Goal: Task Accomplishment & Management: Complete application form

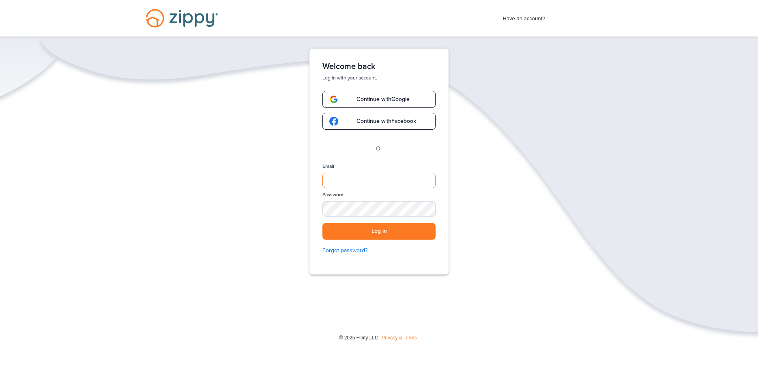
click at [345, 177] on input "Email" at bounding box center [378, 180] width 113 height 15
type input "*"
type input "**********"
click at [426, 208] on div "SHOW" at bounding box center [425, 209] width 18 height 8
drag, startPoint x: 379, startPoint y: 237, endPoint x: 384, endPoint y: 238, distance: 5.3
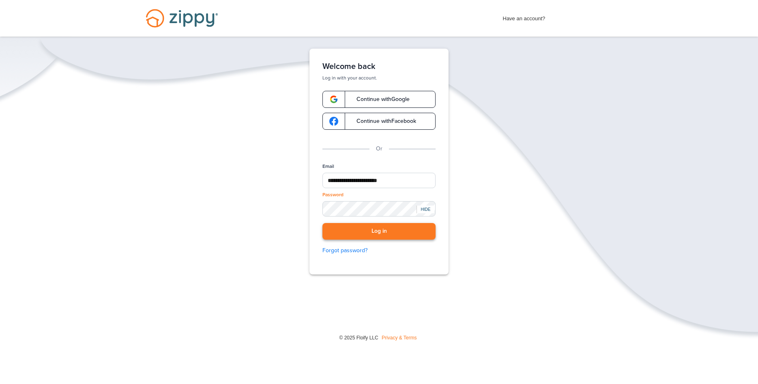
click at [381, 237] on button "Log in" at bounding box center [378, 231] width 113 height 17
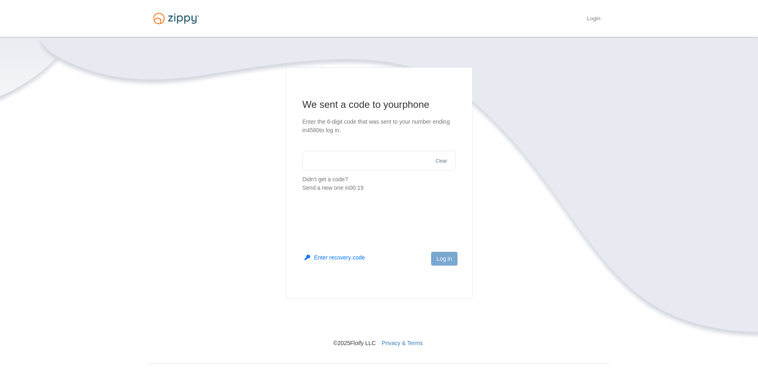
drag, startPoint x: 324, startPoint y: 160, endPoint x: 346, endPoint y: 155, distance: 22.4
click at [330, 163] on input "text" at bounding box center [378, 160] width 153 height 19
type input "******"
click at [444, 259] on button "Log in" at bounding box center [444, 259] width 26 height 14
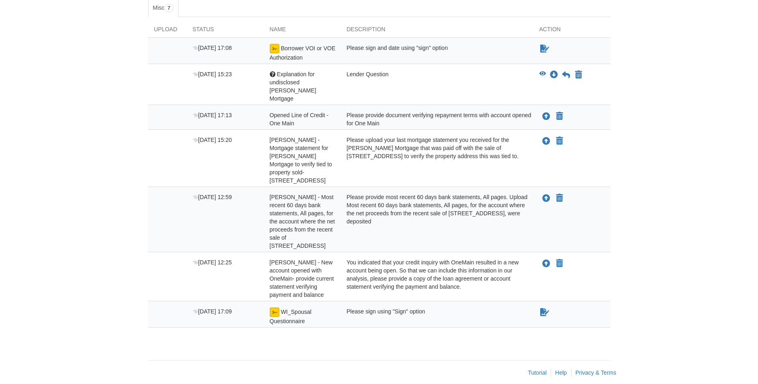
scroll to position [142, 0]
drag, startPoint x: 395, startPoint y: 304, endPoint x: 409, endPoint y: 306, distance: 13.5
click at [398, 306] on div "Please sign using "Sign" option" at bounding box center [436, 315] width 193 height 18
click at [546, 307] on icon "Sign Form" at bounding box center [544, 311] width 9 height 8
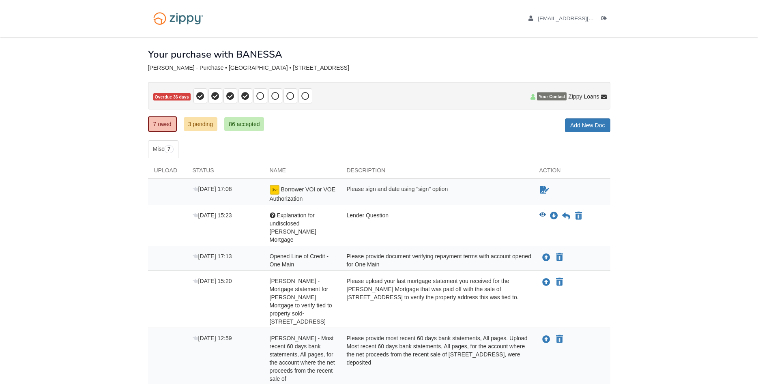
click at [354, 194] on div "Please sign and date using "sign" option" at bounding box center [436, 194] width 193 height 18
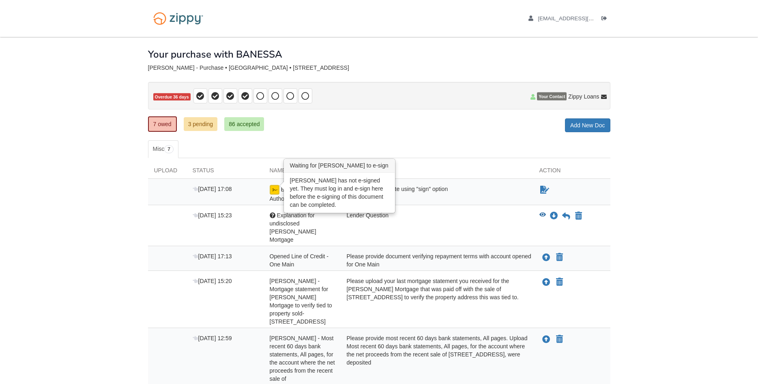
click at [275, 193] on img at bounding box center [275, 190] width 10 height 10
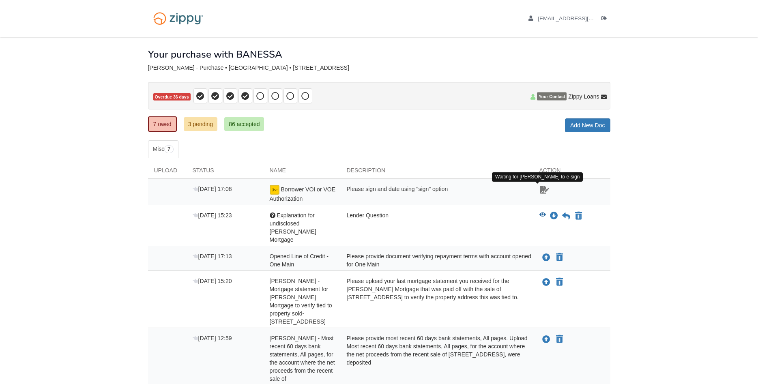
click at [541, 193] on icon "Waiting for your co-borrower to e-sign" at bounding box center [544, 190] width 9 height 8
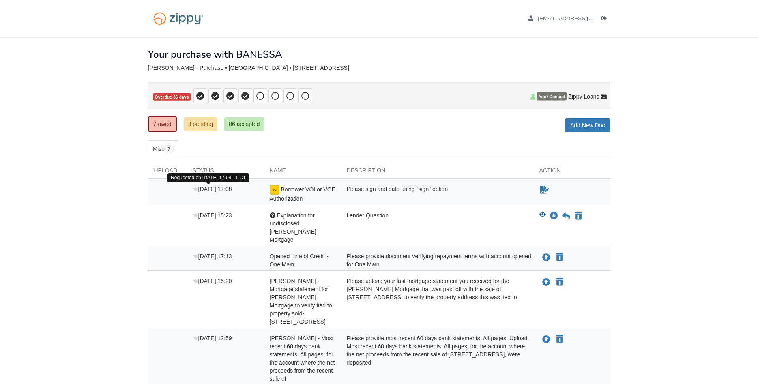
drag, startPoint x: 218, startPoint y: 192, endPoint x: 218, endPoint y: 187, distance: 4.5
click at [218, 191] on span "[DATE] 17:08" at bounding box center [212, 189] width 39 height 6
click at [301, 193] on div "Borrower VOI or VOE Authorization" at bounding box center [301, 194] width 77 height 18
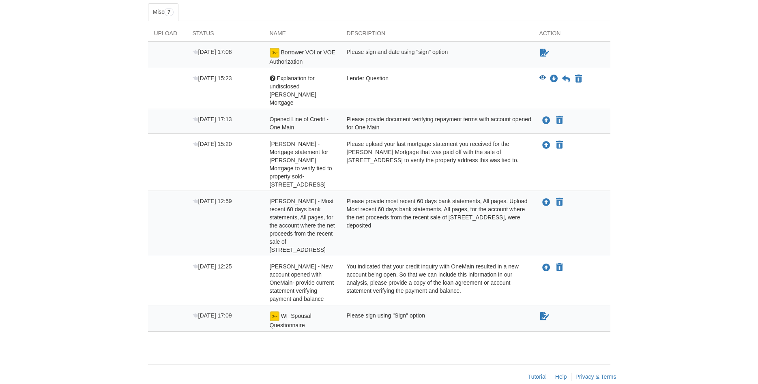
scroll to position [142, 0]
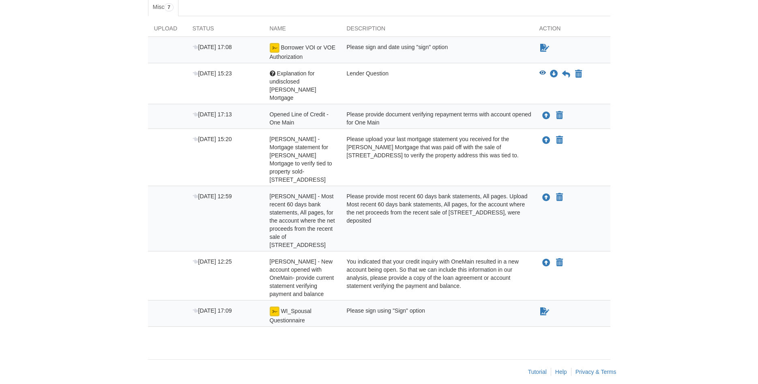
click at [396, 308] on div "Please sign using "Sign" option" at bounding box center [436, 315] width 193 height 18
drag, startPoint x: 392, startPoint y: 302, endPoint x: 391, endPoint y: 297, distance: 5.4
click at [393, 306] on div "Please sign using "Sign" option" at bounding box center [436, 315] width 193 height 18
click at [274, 306] on img at bounding box center [275, 311] width 10 height 10
click at [273, 306] on img at bounding box center [275, 311] width 10 height 10
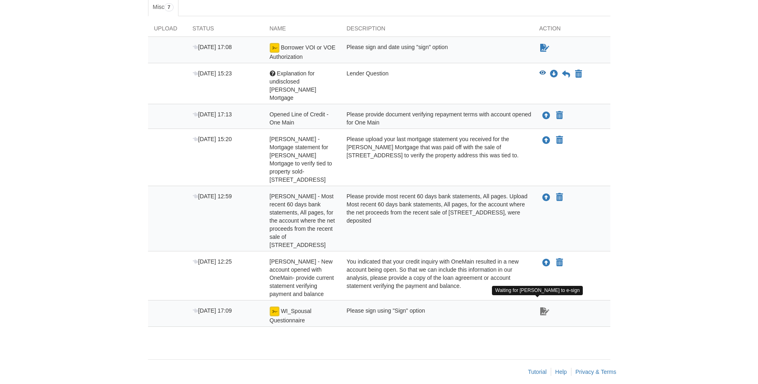
click at [542, 307] on icon "Waiting for your co-borrower to e-sign" at bounding box center [544, 311] width 9 height 8
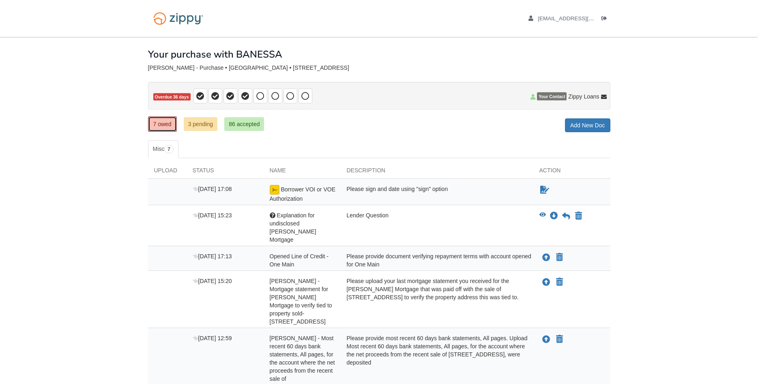
click at [170, 124] on link "7 owed" at bounding box center [162, 123] width 29 height 15
click at [165, 127] on link "7 owed" at bounding box center [162, 123] width 29 height 15
click at [543, 193] on icon "Waiting for your co-borrower to e-sign" at bounding box center [544, 190] width 9 height 8
click at [528, 190] on div "Please sign and date using "sign" option" at bounding box center [436, 194] width 193 height 18
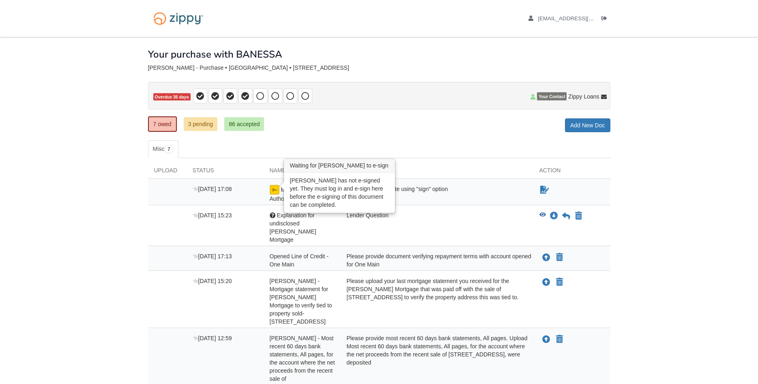
click at [275, 190] on img at bounding box center [275, 190] width 10 height 10
click at [274, 189] on img at bounding box center [275, 190] width 10 height 10
click at [272, 188] on div "Borrower VOI or VOE Authorization" at bounding box center [301, 194] width 77 height 18
click at [273, 187] on img at bounding box center [275, 190] width 10 height 10
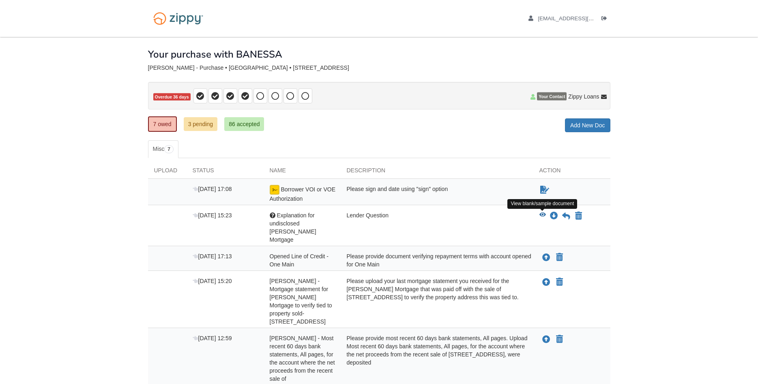
click at [541, 214] on icon "View Explanation for undisclosed Carrington Mortgage" at bounding box center [542, 215] width 6 height 6
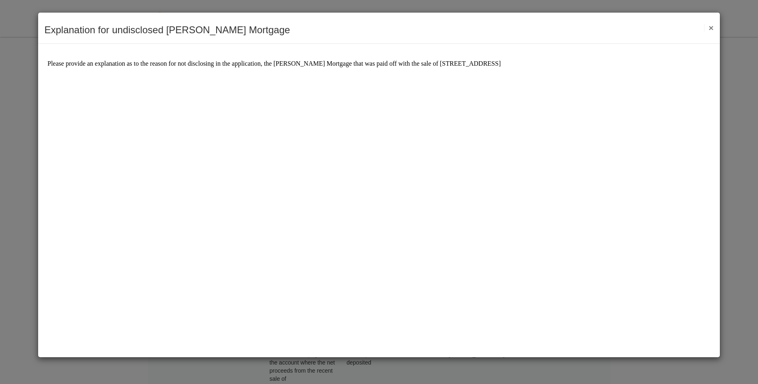
drag, startPoint x: 710, startPoint y: 28, endPoint x: 712, endPoint y: 20, distance: 8.4
click at [710, 28] on button "×" at bounding box center [708, 28] width 9 height 9
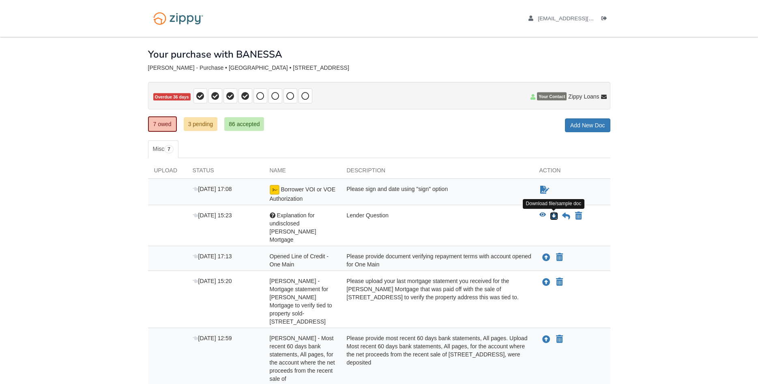
click at [554, 218] on icon "Download Explanation for undisclosed Carrington Mortgage" at bounding box center [554, 216] width 8 height 8
click at [556, 214] on icon "Download Explanation for undisclosed Carrington Mortgage" at bounding box center [554, 216] width 8 height 8
click at [566, 217] on icon at bounding box center [566, 216] width 8 height 8
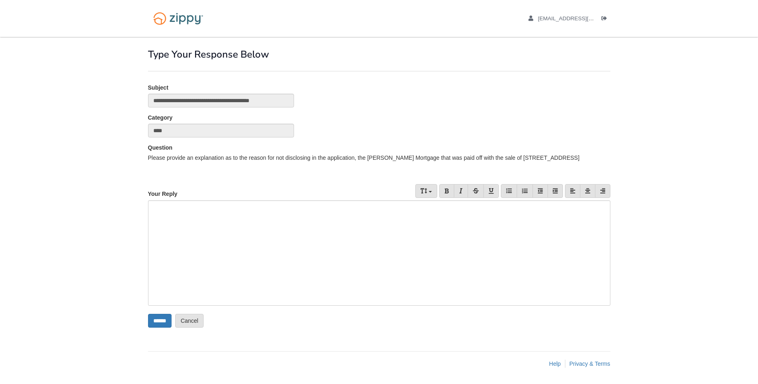
drag, startPoint x: 156, startPoint y: 216, endPoint x: 159, endPoint y: 219, distance: 4.3
click at [158, 216] on div at bounding box center [379, 252] width 462 height 105
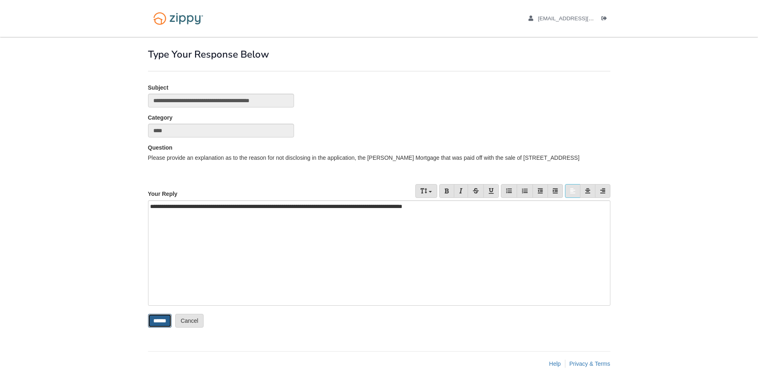
click at [161, 323] on input "******" at bounding box center [160, 321] width 24 height 14
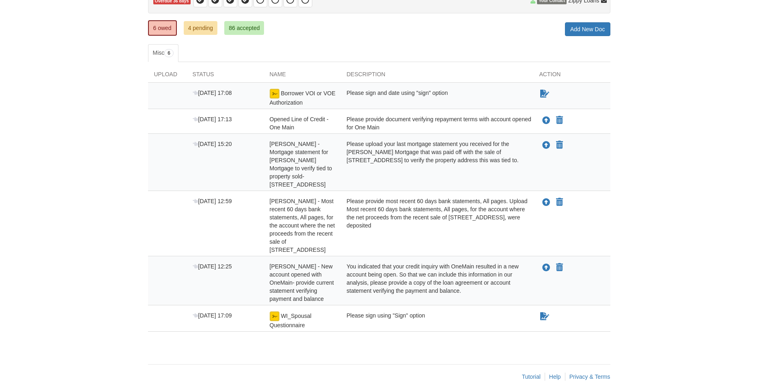
scroll to position [109, 0]
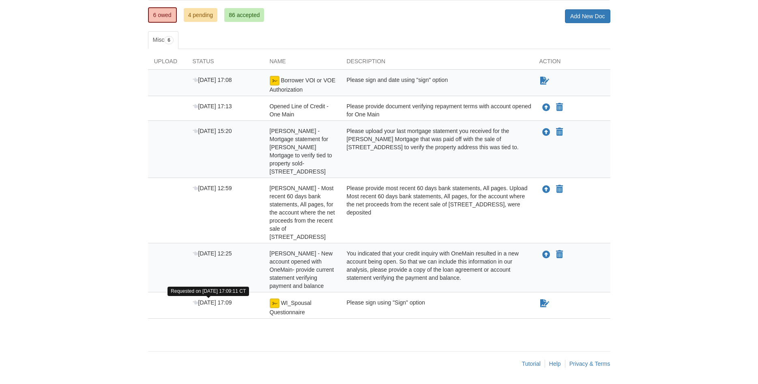
drag, startPoint x: 221, startPoint y: 302, endPoint x: 227, endPoint y: 306, distance: 7.3
click at [223, 302] on span "[DATE] 17:09" at bounding box center [212, 302] width 39 height 6
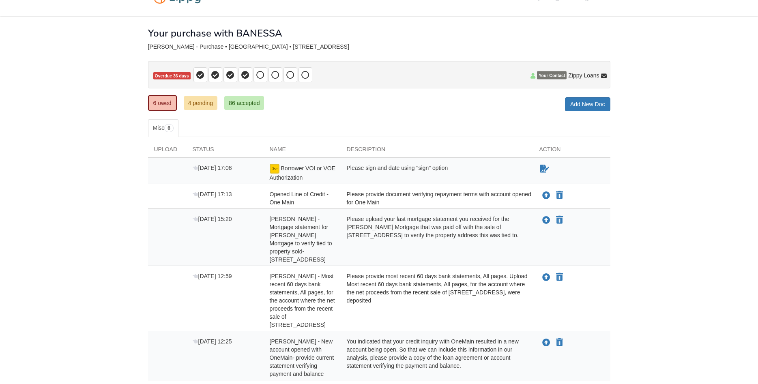
scroll to position [0, 0]
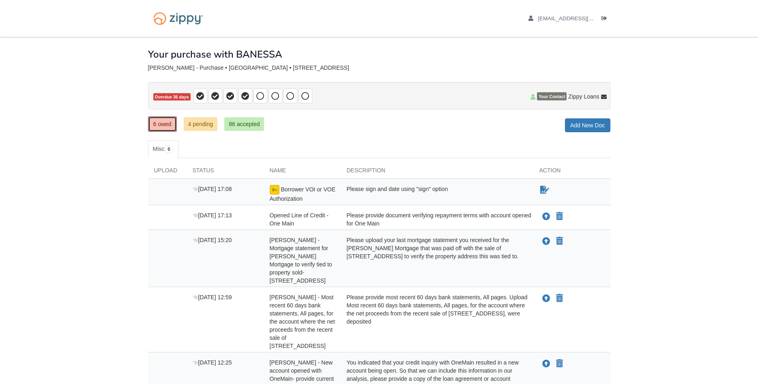
click at [163, 123] on link "6 owed" at bounding box center [162, 123] width 29 height 15
click at [209, 127] on link "4 pending" at bounding box center [201, 124] width 34 height 14
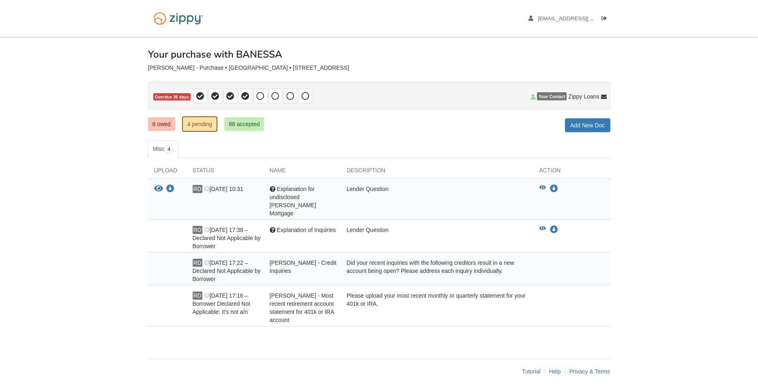
click at [399, 232] on div "Lender Question" at bounding box center [436, 238] width 193 height 24
click at [553, 226] on icon "Download Explanation of Inquiries" at bounding box center [554, 230] width 8 height 8
click at [195, 226] on span "RD" at bounding box center [198, 230] width 10 height 8
click at [313, 309] on div "RITA DOMINQUEZ - Most recent retirement account statement for 401k or IRA accou…" at bounding box center [301, 307] width 77 height 32
drag, startPoint x: 222, startPoint y: 300, endPoint x: 212, endPoint y: 298, distance: 9.4
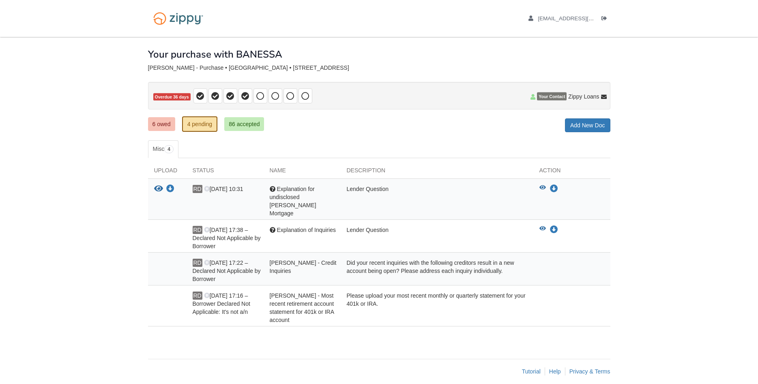
click at [222, 299] on div "RD Aug 28 17:16 – Borrower Declared Not Applicable: It's not a/n" at bounding box center [224, 307] width 77 height 32
drag, startPoint x: 307, startPoint y: 269, endPoint x: 302, endPoint y: 267, distance: 6.0
click at [307, 268] on div "RITA DOMINQUEZ - Credit Inquiries" at bounding box center [301, 271] width 77 height 24
click at [170, 188] on icon "Download Explanation for undisclosed Carrington Mortgage" at bounding box center [170, 189] width 8 height 8
click at [177, 231] on div at bounding box center [167, 238] width 39 height 24
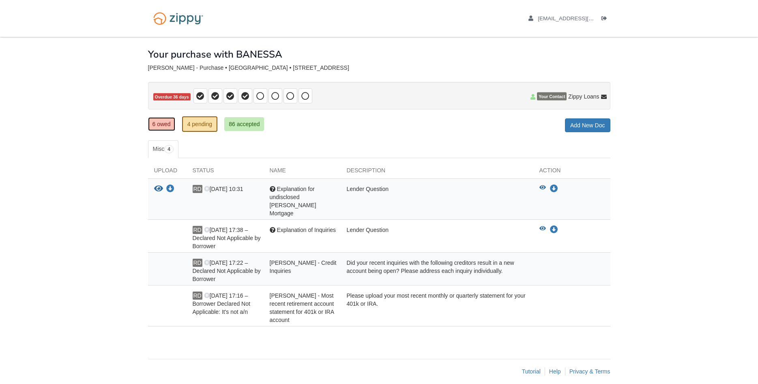
click at [168, 126] on link "6 owed" at bounding box center [161, 124] width 27 height 14
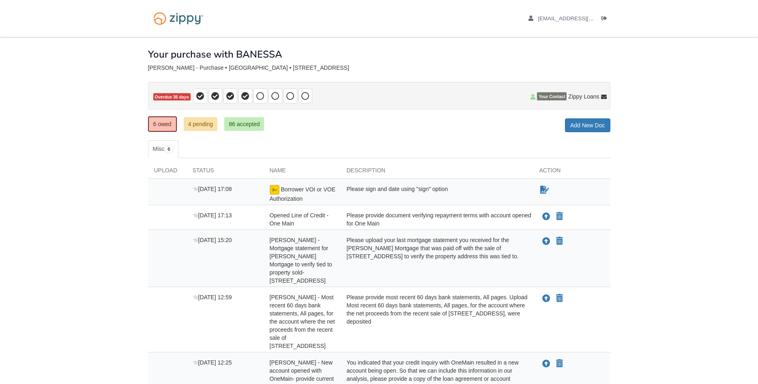
click at [305, 195] on div "Borrower VOI or VOE Authorization" at bounding box center [301, 194] width 77 height 18
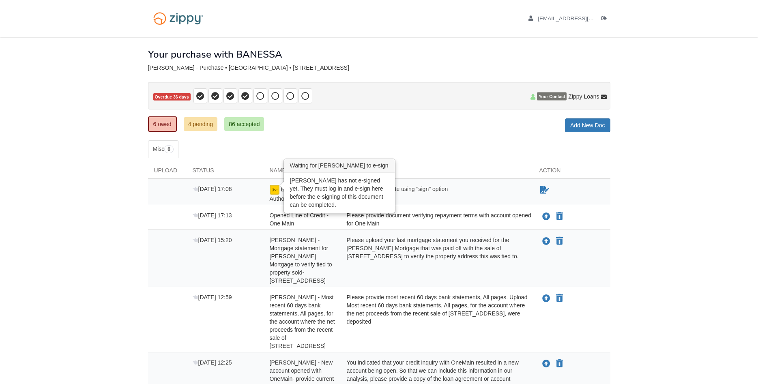
click at [273, 189] on img at bounding box center [275, 190] width 10 height 10
click at [273, 190] on img at bounding box center [275, 190] width 10 height 10
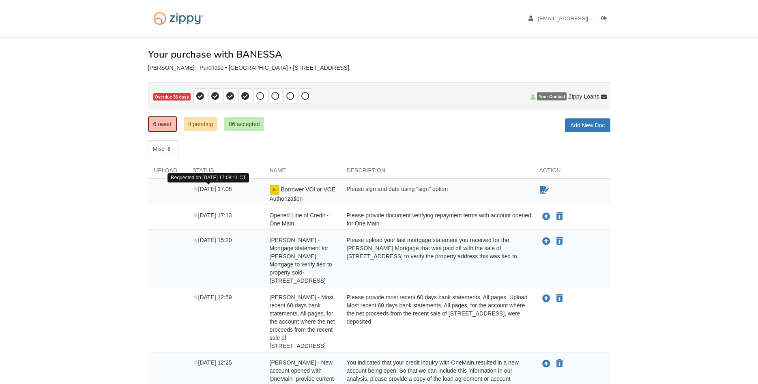
click at [210, 191] on span "[DATE] 17:08" at bounding box center [212, 189] width 39 height 6
click at [261, 95] on icon at bounding box center [260, 96] width 8 height 8
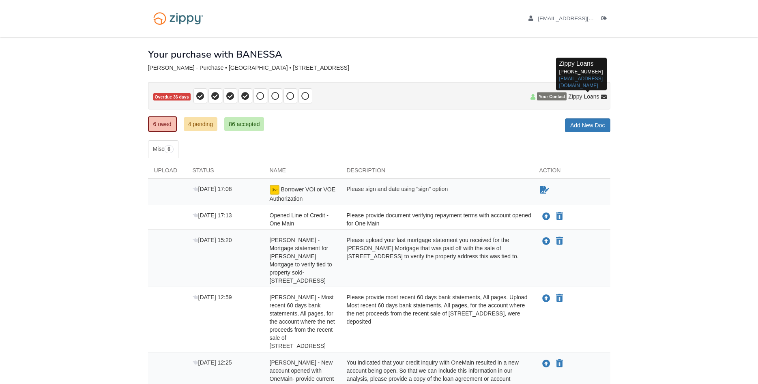
click at [576, 99] on span "Zippy Loans" at bounding box center [583, 96] width 31 height 8
click at [595, 73] on p "Zippy Loans 512-975-2947 zippyguide@zippymh.com" at bounding box center [581, 74] width 44 height 30
click at [588, 127] on link "Add New Doc" at bounding box center [587, 125] width 45 height 14
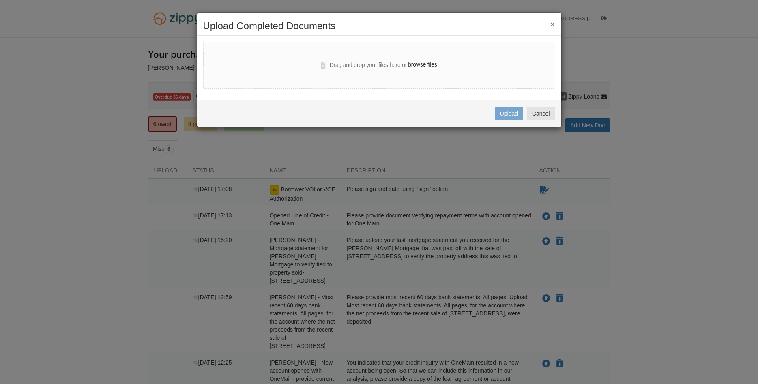
click at [430, 67] on label "browse files" at bounding box center [422, 64] width 29 height 9
click at [0, 0] on input "browse files" at bounding box center [0, 0] width 0 height 0
click at [551, 25] on button "×" at bounding box center [552, 24] width 5 height 9
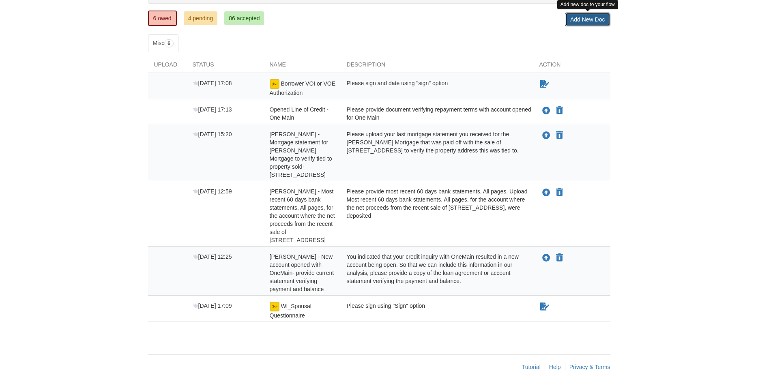
scroll to position [109, 0]
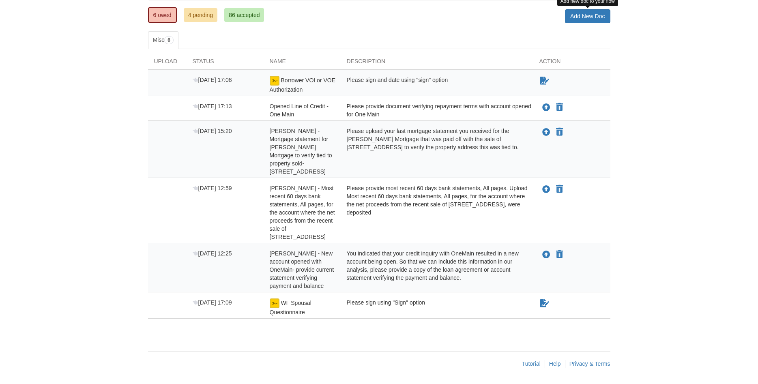
drag, startPoint x: 542, startPoint y: 308, endPoint x: 535, endPoint y: 310, distance: 8.1
click at [537, 310] on div "Sign document" at bounding box center [571, 307] width 77 height 18
click at [541, 305] on icon "Waiting for your co-borrower to e-sign" at bounding box center [544, 303] width 9 height 8
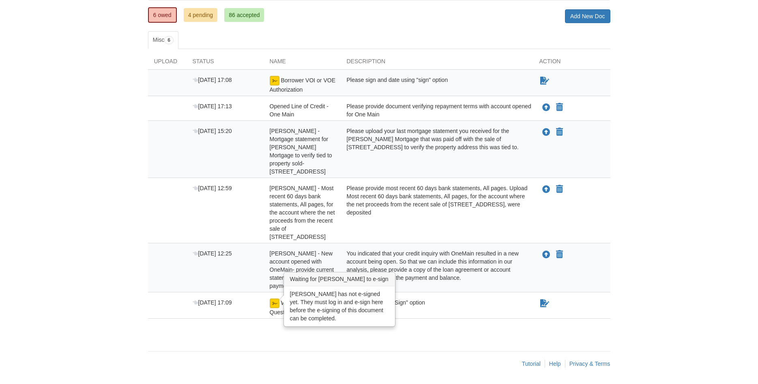
click at [271, 306] on img at bounding box center [275, 303] width 10 height 10
click at [274, 306] on img at bounding box center [275, 303] width 10 height 10
click at [273, 307] on img at bounding box center [275, 303] width 10 height 10
click at [273, 306] on img at bounding box center [275, 303] width 10 height 10
click at [272, 308] on div "WI_Spousal Questionnaire" at bounding box center [301, 307] width 77 height 18
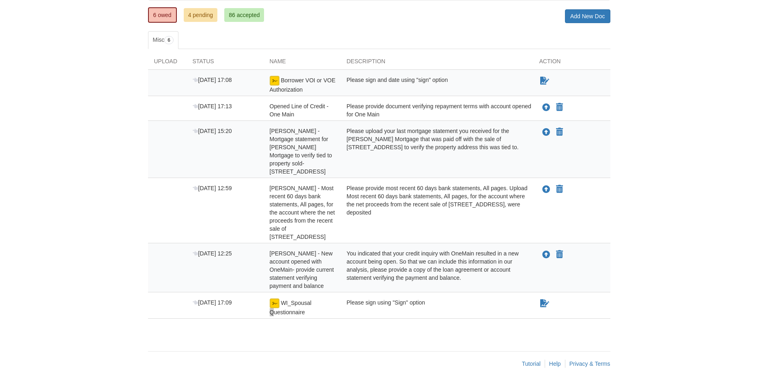
drag, startPoint x: 272, startPoint y: 308, endPoint x: 264, endPoint y: 311, distance: 8.0
click at [264, 311] on div "WI_Spousal Questionnaire" at bounding box center [301, 307] width 77 height 18
click at [270, 308] on div "WI_Spousal Questionnaire" at bounding box center [301, 307] width 77 height 18
drag, startPoint x: 270, startPoint y: 309, endPoint x: 256, endPoint y: 317, distance: 16.0
click at [267, 314] on div "WI_Spousal Questionnaire" at bounding box center [301, 307] width 77 height 18
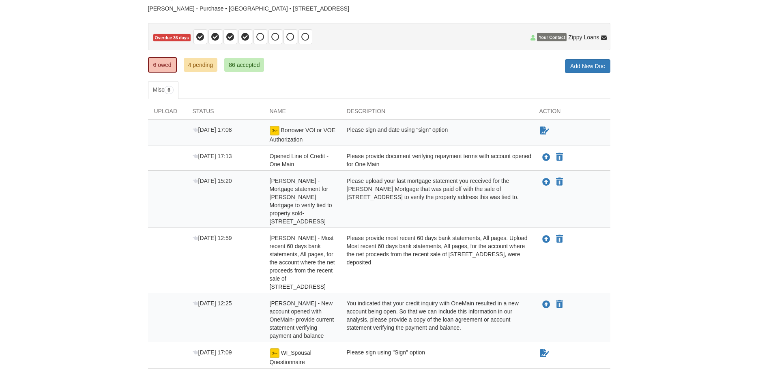
scroll to position [83, 0]
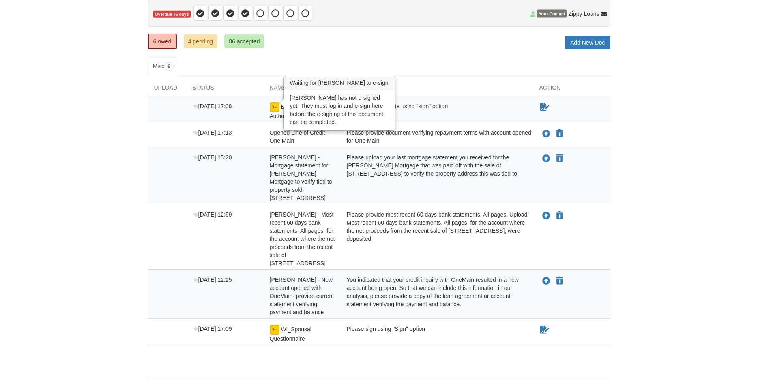
click at [276, 109] on img at bounding box center [275, 107] width 10 height 10
click at [273, 108] on img at bounding box center [275, 107] width 10 height 10
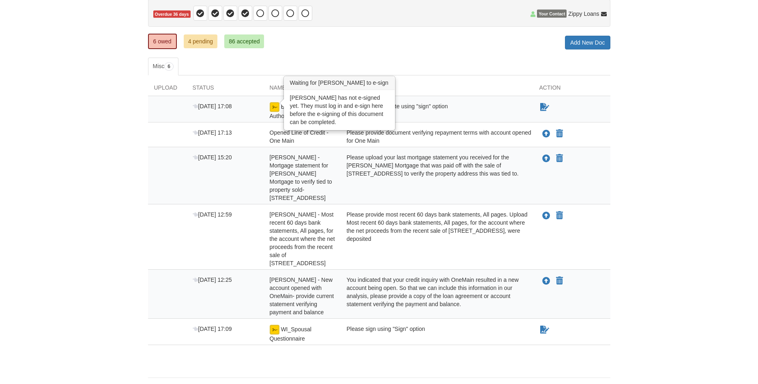
click at [273, 108] on img at bounding box center [275, 107] width 10 height 10
click at [274, 109] on img at bounding box center [275, 107] width 10 height 10
click at [273, 109] on img at bounding box center [275, 107] width 10 height 10
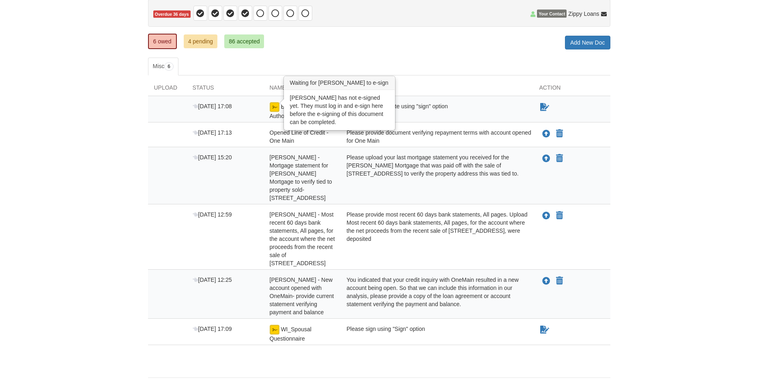
click at [273, 108] on img at bounding box center [275, 107] width 10 height 10
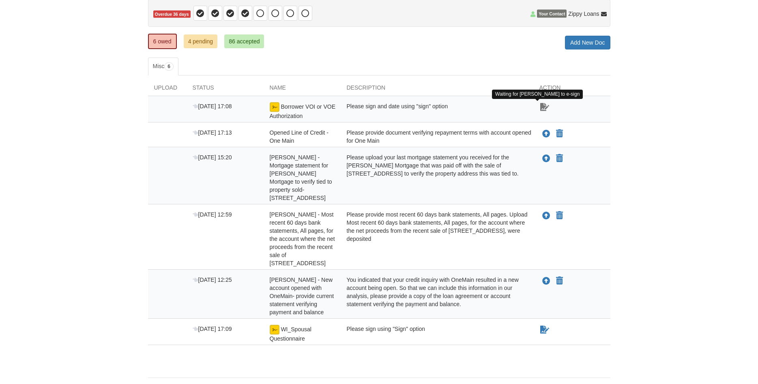
click at [546, 109] on icon "Waiting for your co-borrower to e-sign" at bounding box center [544, 107] width 9 height 8
click at [377, 107] on div "Please sign and date using "sign" option" at bounding box center [436, 111] width 193 height 18
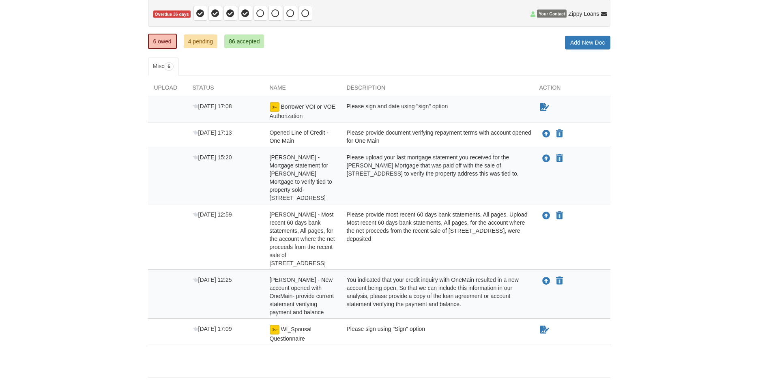
click at [278, 113] on span "Borrower VOI or VOE Authorization" at bounding box center [303, 111] width 66 height 16
click at [196, 107] on icon at bounding box center [196, 107] width 6 height 6
click at [208, 107] on span "Sep 24 17:08" at bounding box center [212, 106] width 39 height 6
click at [297, 106] on span "Borrower VOI or VOE Authorization" at bounding box center [303, 111] width 66 height 16
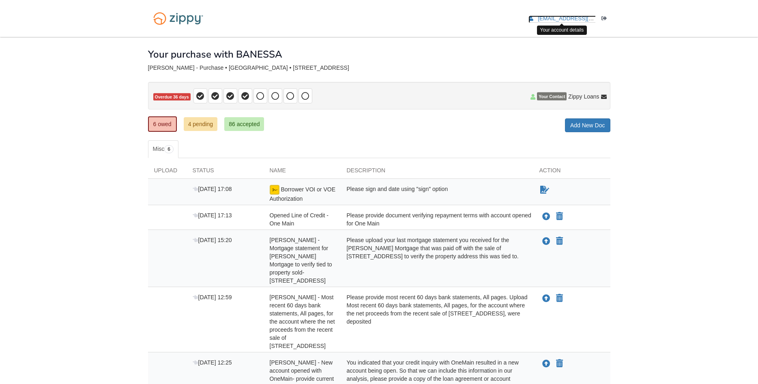
click at [588, 17] on span "demonssenior16@gmail.com" at bounding box center [583, 18] width 93 height 6
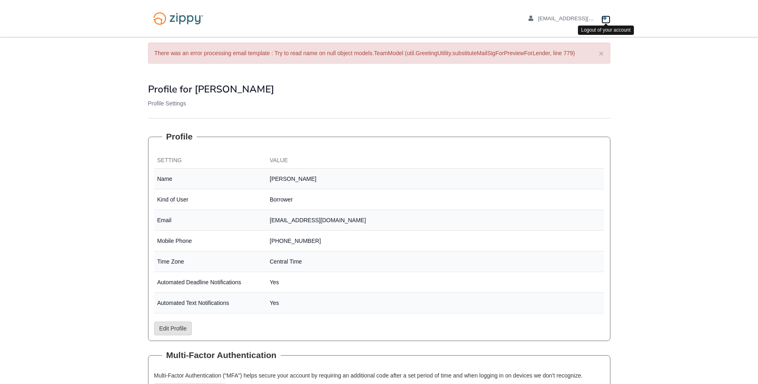
click at [603, 20] on icon "Log out" at bounding box center [604, 19] width 6 height 6
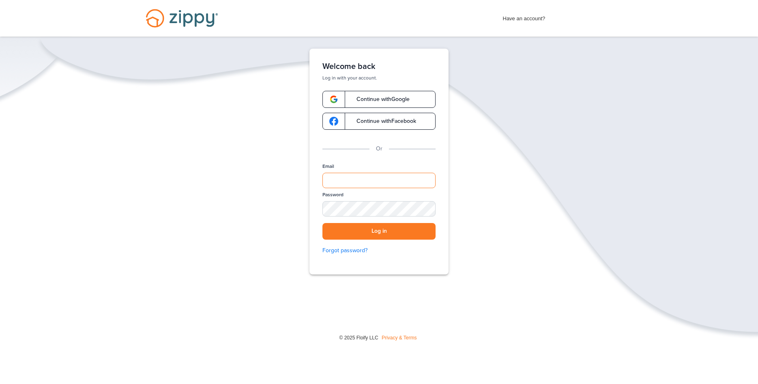
click at [357, 180] on input "Email" at bounding box center [378, 180] width 113 height 15
type input "*"
type input "**********"
click at [373, 228] on button "Log in" at bounding box center [378, 231] width 113 height 17
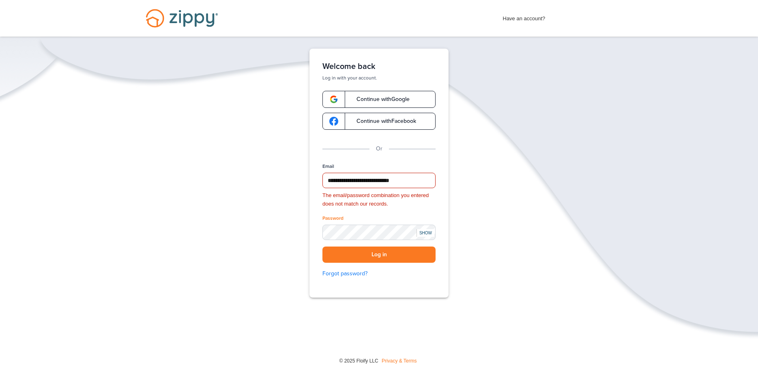
click at [422, 233] on div "SHOW" at bounding box center [425, 233] width 18 height 8
click at [381, 257] on button "Log in" at bounding box center [378, 254] width 113 height 17
click at [369, 256] on button "Log in" at bounding box center [378, 254] width 113 height 17
click at [374, 99] on span "Continue with Google" at bounding box center [378, 99] width 61 height 6
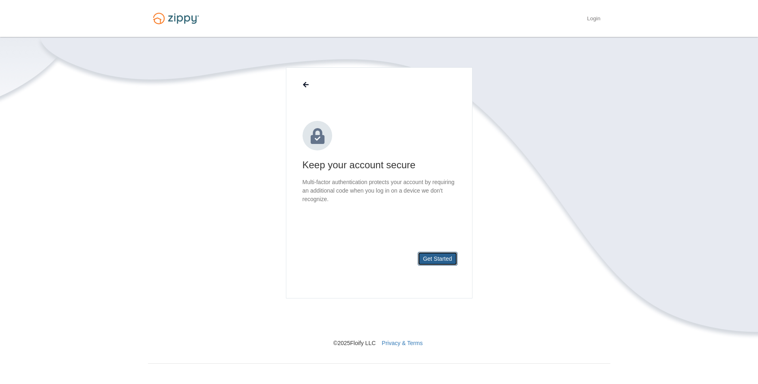
click at [434, 258] on button "Get Started" at bounding box center [437, 259] width 40 height 14
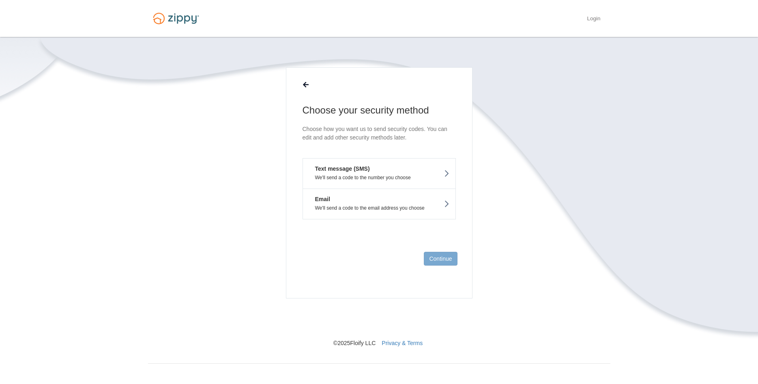
click at [439, 180] on p "We'll send a code to the number you choose" at bounding box center [379, 178] width 140 height 6
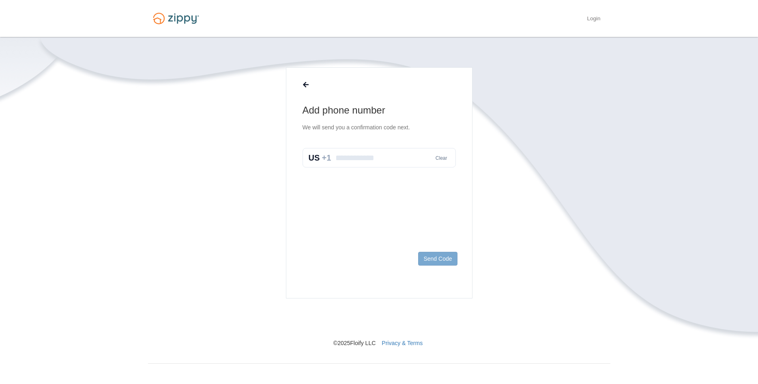
click at [375, 158] on input "text" at bounding box center [378, 157] width 153 height 19
type input "**********"
click at [431, 261] on button "Send Code" at bounding box center [437, 259] width 39 height 14
click at [379, 168] on input "text" at bounding box center [378, 165] width 153 height 19
type input "******"
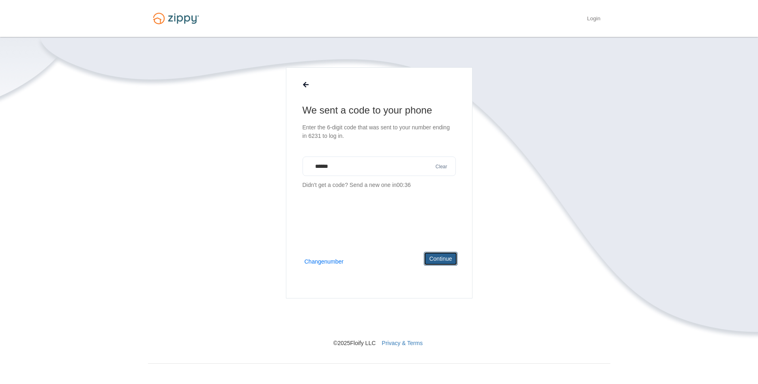
click at [437, 263] on button "Continue" at bounding box center [440, 259] width 33 height 14
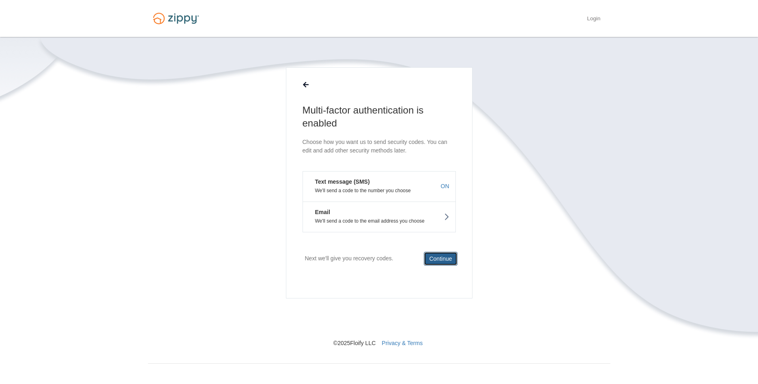
click at [437, 259] on button "Continue" at bounding box center [440, 259] width 33 height 14
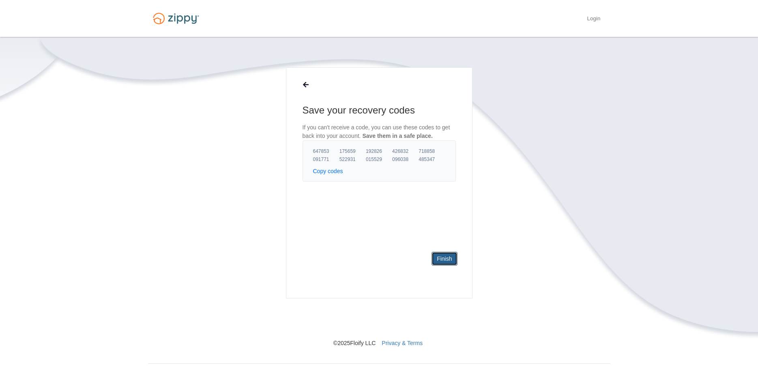
click at [445, 259] on link "Finish" at bounding box center [444, 259] width 26 height 14
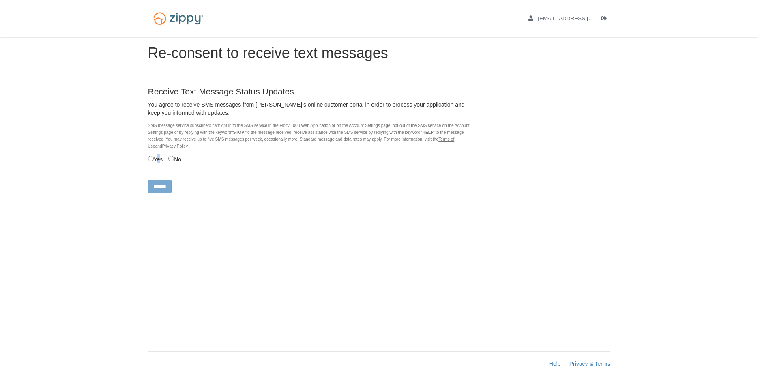
click at [157, 160] on label "Yes" at bounding box center [155, 158] width 15 height 9
click at [158, 190] on input "******" at bounding box center [160, 187] width 24 height 14
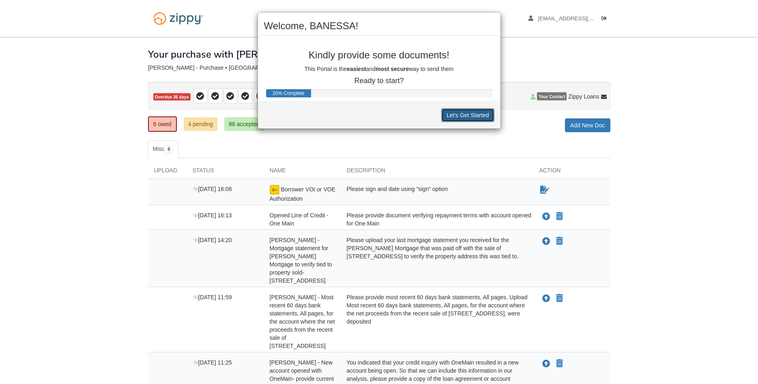
click at [457, 119] on button "Let's Get Started" at bounding box center [467, 115] width 53 height 14
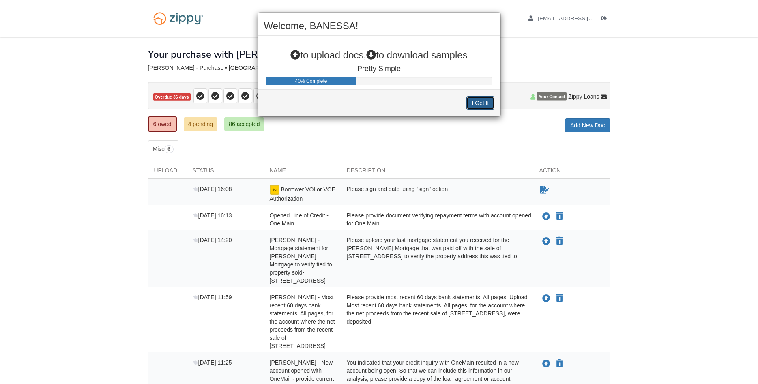
click at [477, 102] on button "I Get It" at bounding box center [480, 103] width 28 height 14
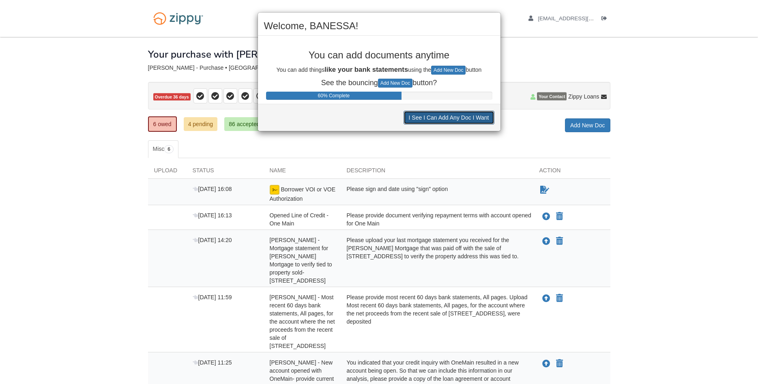
click at [447, 118] on button "I See I Can Add Any Doc I Want" at bounding box center [448, 118] width 91 height 14
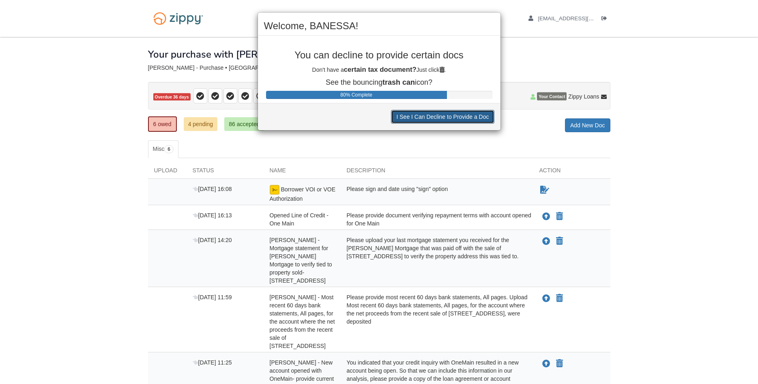
click at [447, 118] on button "I See I Can Decline to Provide a Doc" at bounding box center [442, 117] width 103 height 14
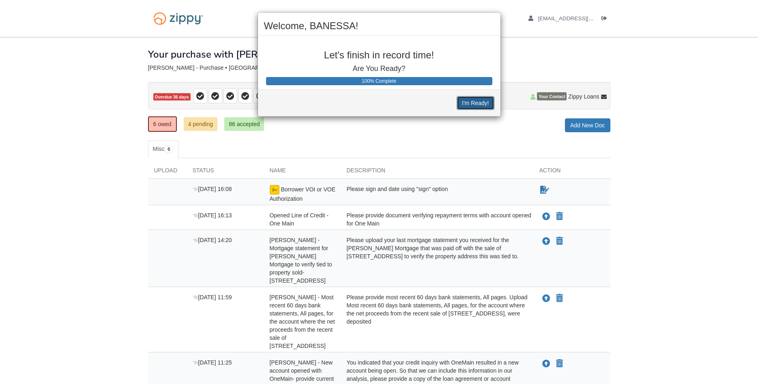
click at [472, 102] on button "I'm Ready!" at bounding box center [474, 103] width 37 height 14
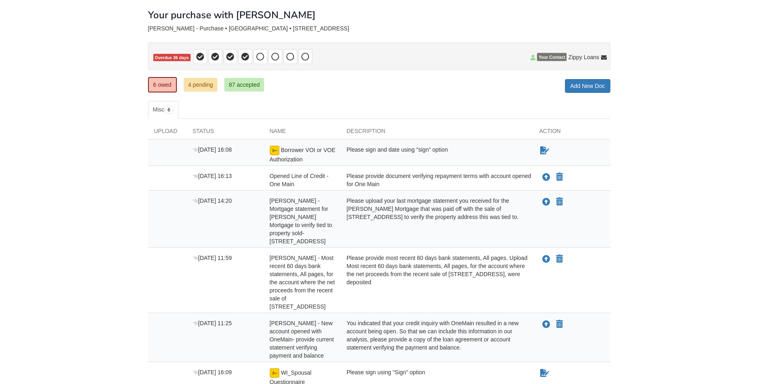
scroll to position [41, 0]
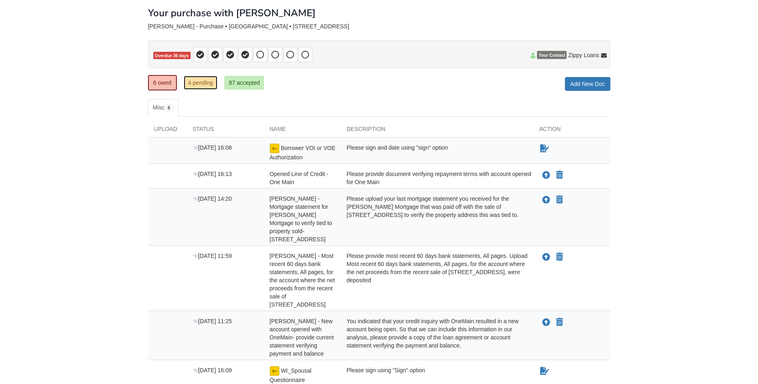
click at [208, 81] on link "4 pending" at bounding box center [201, 83] width 34 height 14
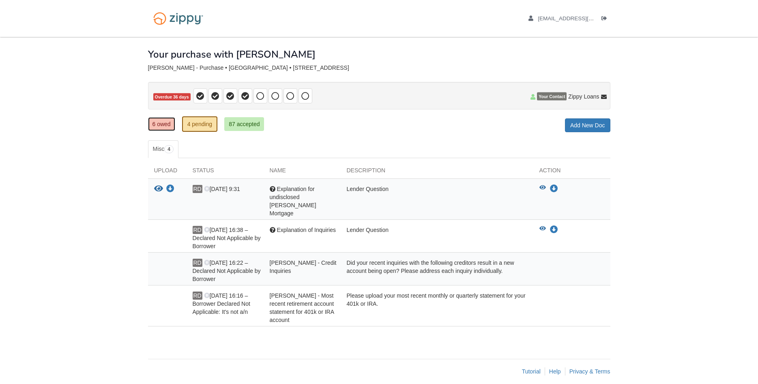
click at [162, 125] on link "6 owed" at bounding box center [161, 124] width 27 height 14
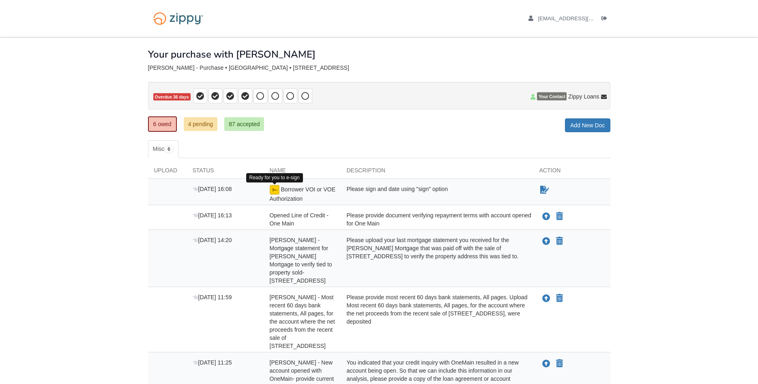
click at [270, 186] on img at bounding box center [275, 190] width 10 height 10
click at [271, 189] on img at bounding box center [275, 190] width 10 height 10
click at [542, 190] on icon "Sign Form" at bounding box center [544, 190] width 9 height 8
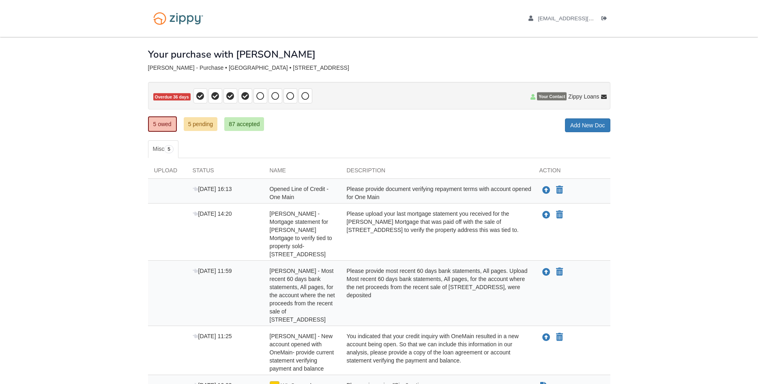
scroll to position [41, 0]
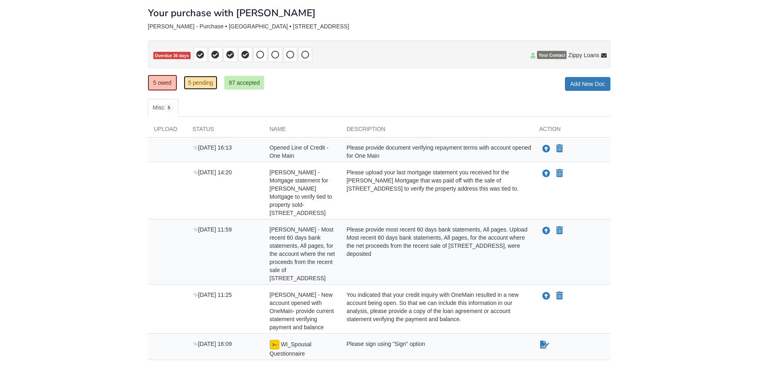
click at [194, 86] on link "5 pending" at bounding box center [201, 83] width 34 height 14
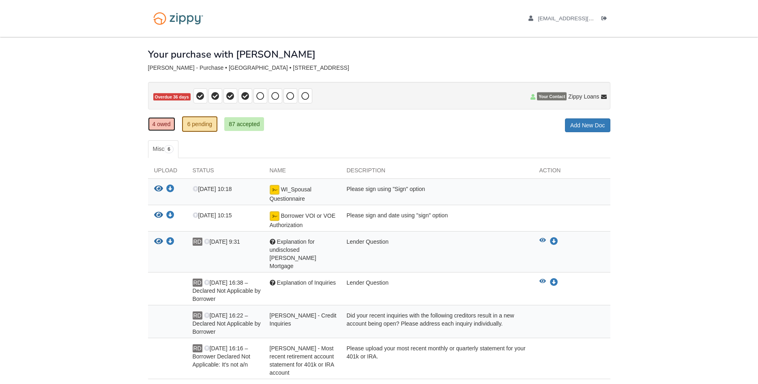
click at [163, 126] on link "4 owed" at bounding box center [161, 124] width 27 height 14
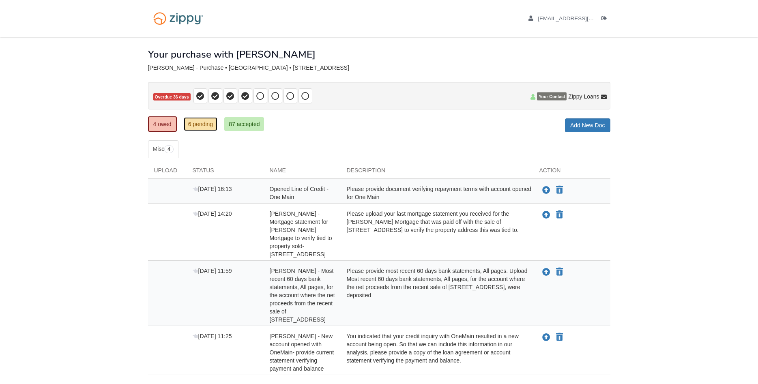
click at [199, 131] on link "6 pending" at bounding box center [201, 124] width 34 height 14
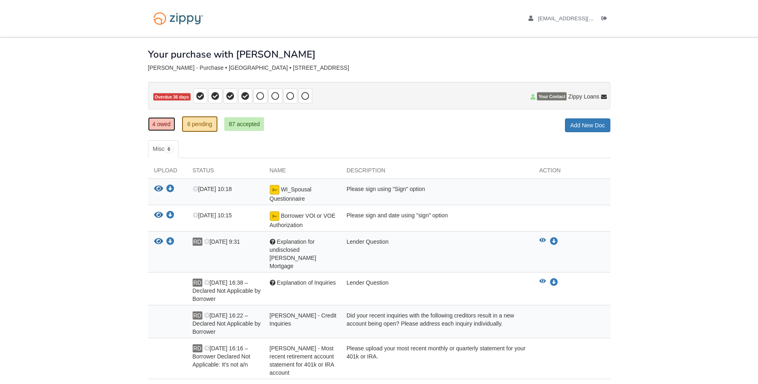
click at [159, 126] on link "4 owed" at bounding box center [161, 124] width 27 height 14
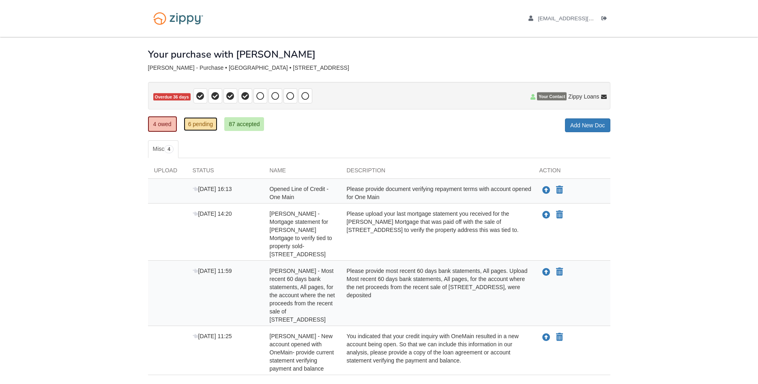
click at [196, 124] on link "6 pending" at bounding box center [201, 124] width 34 height 14
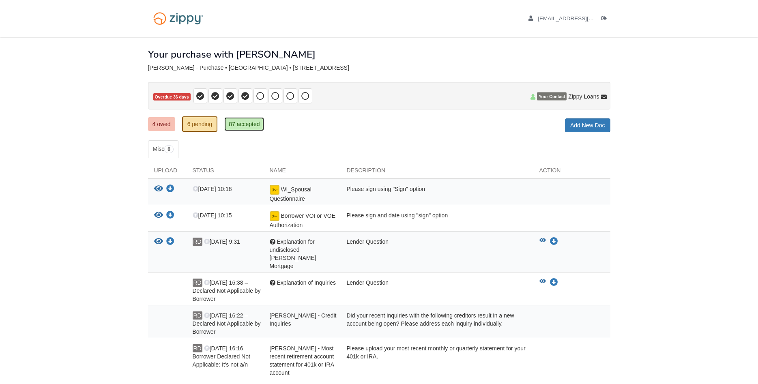
click at [234, 129] on link "87 accepted" at bounding box center [244, 124] width 40 height 14
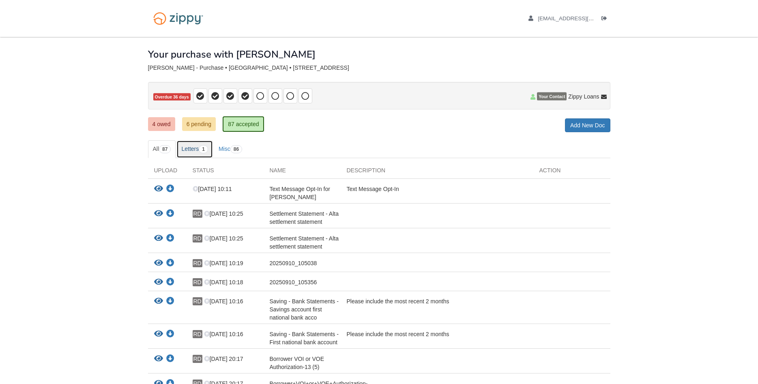
click at [195, 151] on link "Letters 1" at bounding box center [194, 149] width 36 height 18
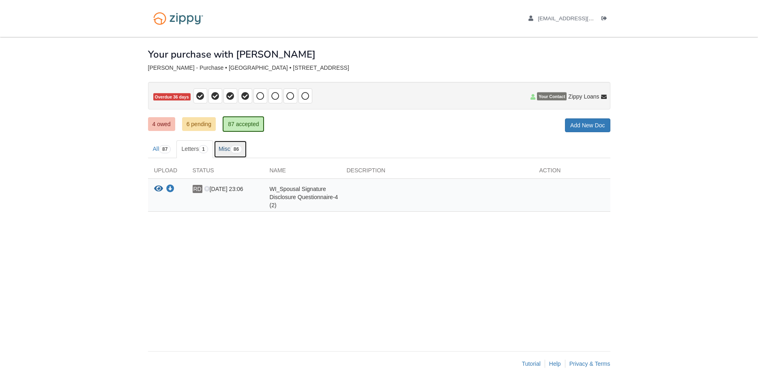
click at [228, 150] on link "Misc 86" at bounding box center [230, 149] width 33 height 18
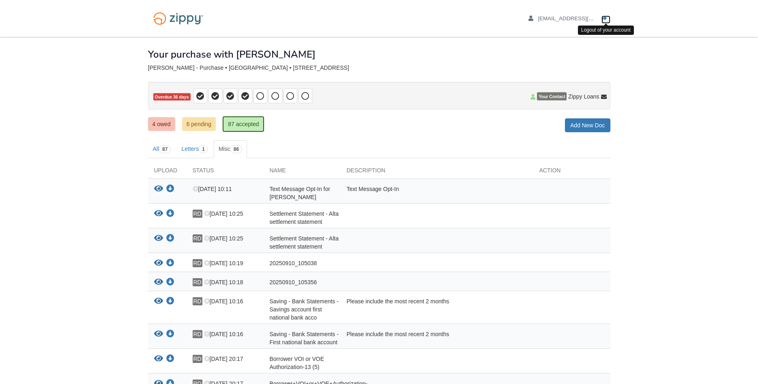
click at [603, 19] on icon "Log out" at bounding box center [604, 19] width 6 height 6
